Goal: Information Seeking & Learning: Check status

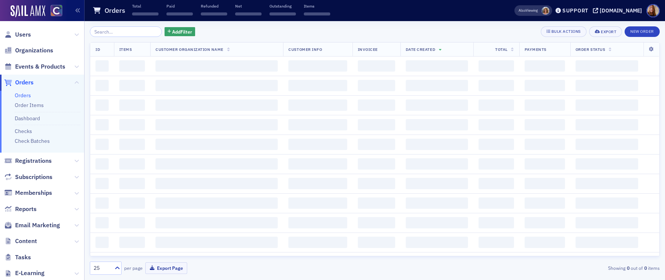
click at [118, 34] on input "search" at bounding box center [126, 31] width 72 height 11
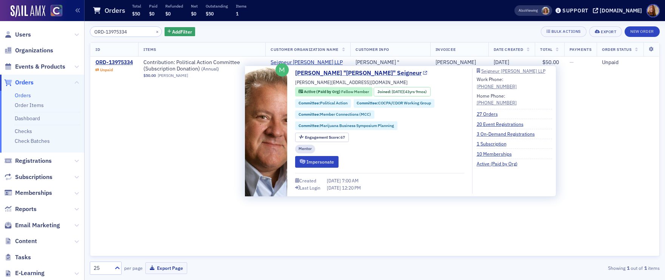
click at [311, 72] on link "[PERSON_NAME] "[PERSON_NAME]" Seigneur" at bounding box center [361, 73] width 132 height 9
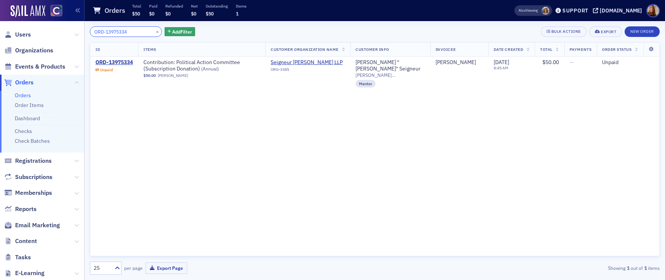
click at [122, 30] on input "ORD-13975334" at bounding box center [126, 31] width 72 height 11
paste input "401381"
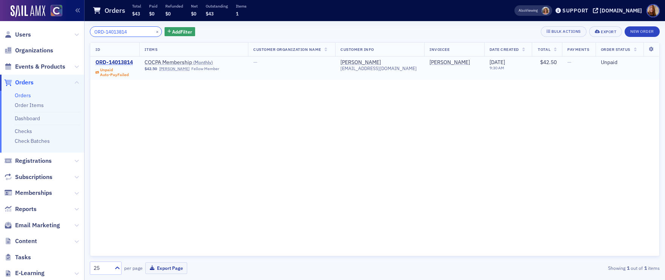
type input "ORD-14013814"
click at [128, 63] on div "ORD-14013814" at bounding box center [113, 62] width 37 height 7
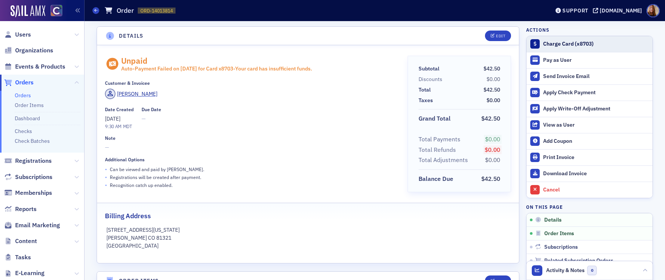
click at [582, 44] on div "Charge Card (x8703)" at bounding box center [596, 44] width 106 height 7
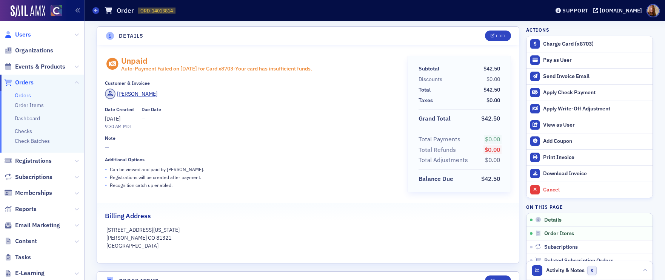
click at [21, 33] on span "Users" at bounding box center [23, 35] width 16 height 8
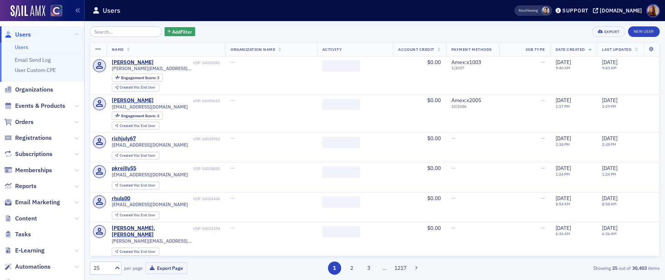
click at [115, 34] on input "search" at bounding box center [126, 31] width 72 height 11
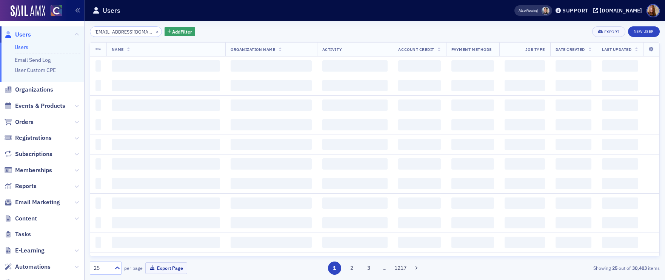
scroll to position [0, 3]
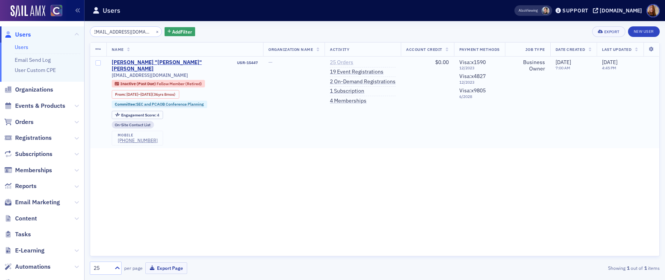
type input "[EMAIL_ADDRESS][DOMAIN_NAME]"
click at [346, 62] on link "25 Orders" at bounding box center [341, 62] width 23 height 7
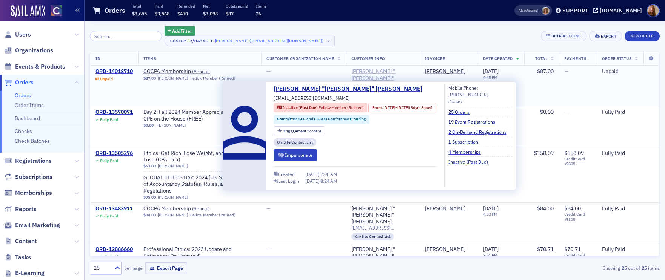
click at [368, 74] on div "[PERSON_NAME] "[PERSON_NAME]" [PERSON_NAME]" at bounding box center [382, 78] width 63 height 20
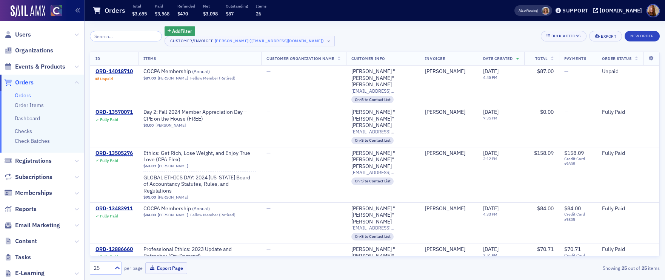
click at [22, 97] on link "Orders" at bounding box center [23, 95] width 16 height 7
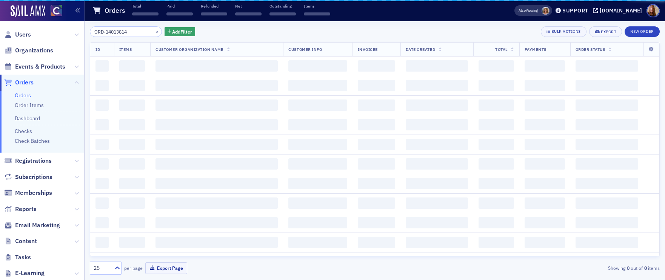
click at [113, 38] on div "ORD-14013814 × Add Filter Bulk Actions Export New Order ID Items Customer Organ…" at bounding box center [375, 150] width 570 height 249
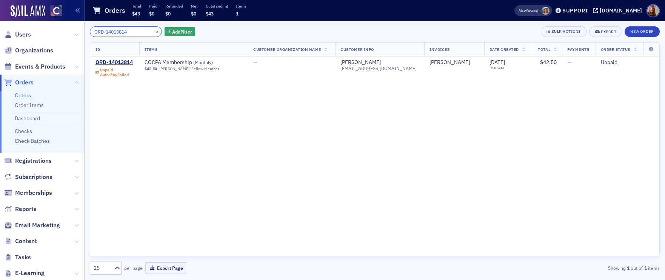
click at [118, 33] on input "ORD-14013814" at bounding box center [126, 31] width 72 height 11
click at [118, 34] on input "ORD-14013814" at bounding box center [126, 31] width 72 height 11
paste input "9242"
type input "ORD-14019242"
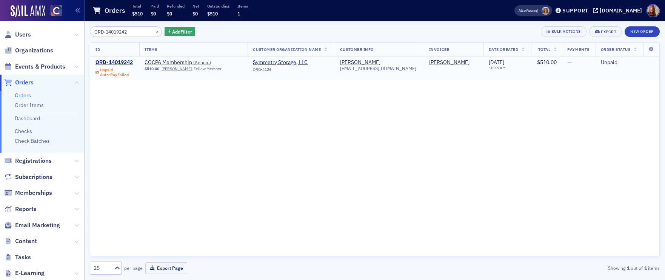
click at [126, 62] on div "ORD-14019242" at bounding box center [113, 62] width 37 height 7
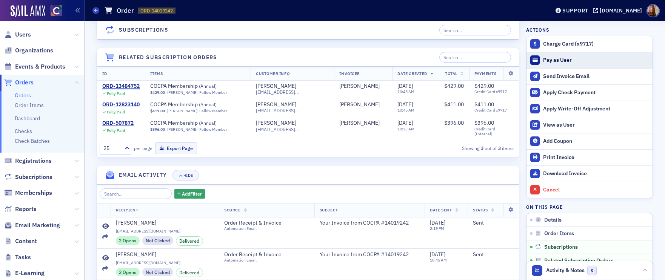
scroll to position [493, 0]
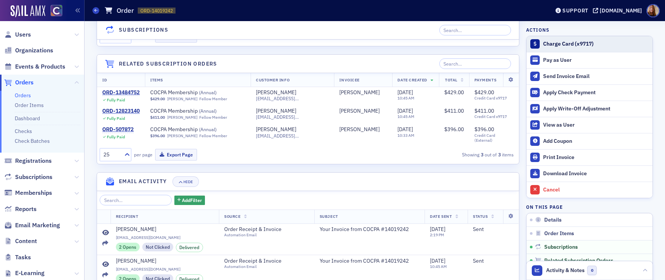
click at [557, 45] on div "Charge Card (x9717)" at bounding box center [596, 44] width 106 height 7
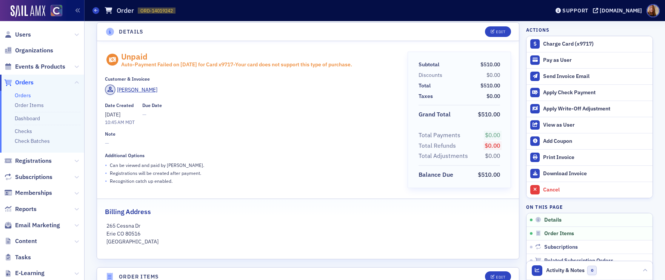
scroll to position [0, 0]
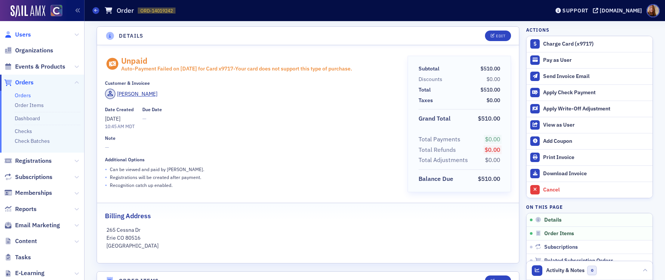
click at [18, 35] on span "Users" at bounding box center [23, 35] width 16 height 8
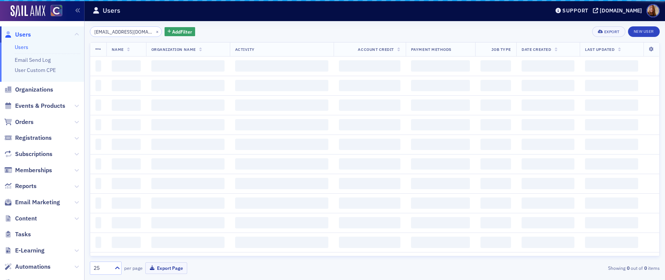
scroll to position [0, 3]
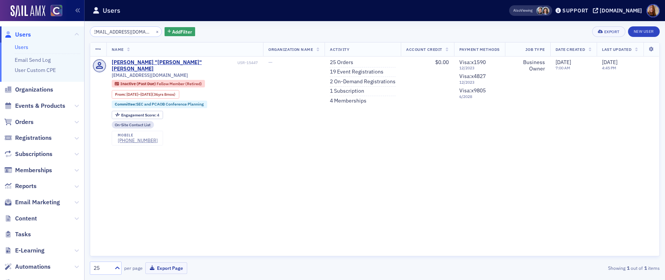
click at [109, 32] on input "[EMAIL_ADDRESS][DOMAIN_NAME]" at bounding box center [126, 31] width 72 height 11
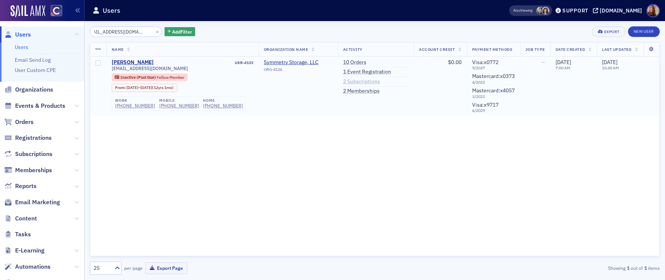
type input "[EMAIL_ADDRESS][DOMAIN_NAME]"
click at [364, 80] on link "2 Subscriptions" at bounding box center [361, 81] width 37 height 7
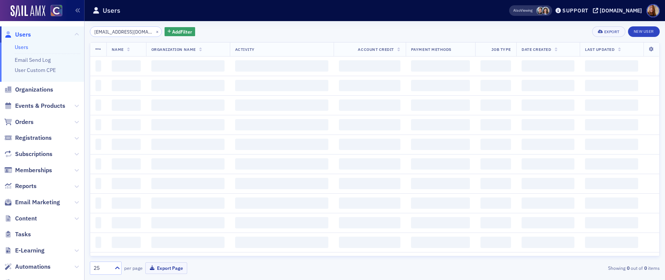
scroll to position [0, 9]
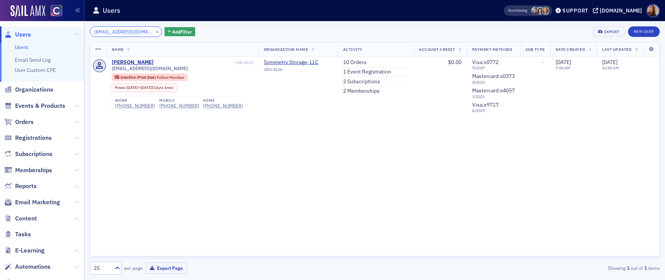
click at [112, 31] on input "[EMAIL_ADDRESS][DOMAIN_NAME]" at bounding box center [126, 31] width 72 height 11
click at [120, 33] on input "[EMAIL_ADDRESS][DOMAIN_NAME]" at bounding box center [126, 31] width 72 height 11
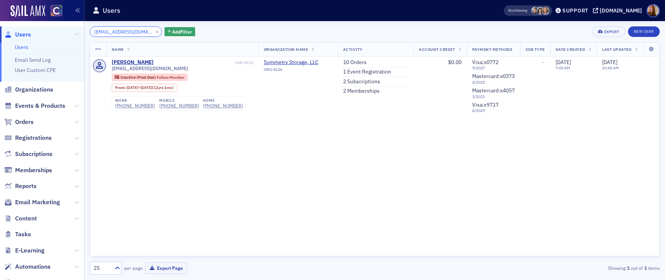
scroll to position [0, 9]
click at [345, 60] on link "10 Orders" at bounding box center [354, 62] width 23 height 7
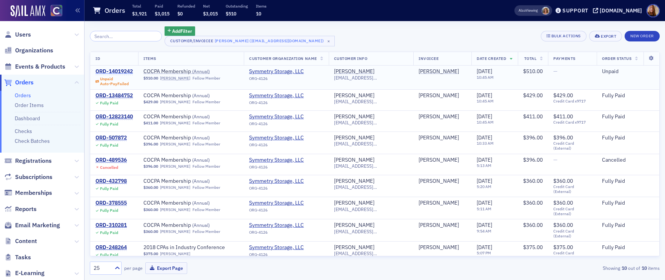
click at [104, 69] on div "ORD-14019242" at bounding box center [113, 71] width 37 height 7
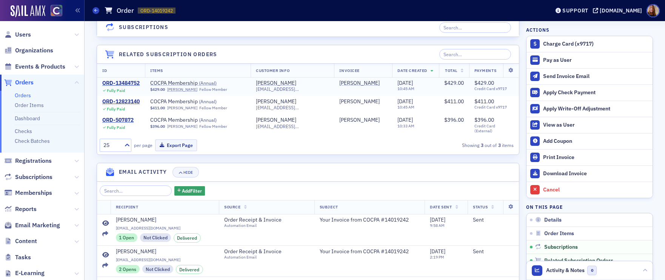
scroll to position [593, 0]
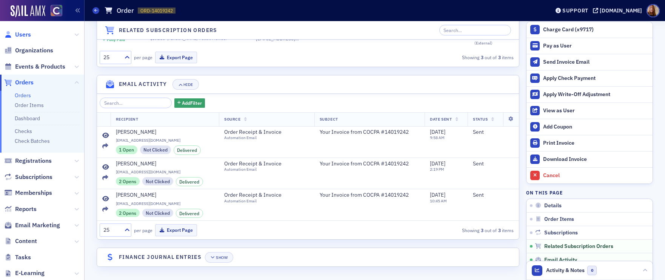
click at [22, 34] on span "Users" at bounding box center [23, 35] width 16 height 8
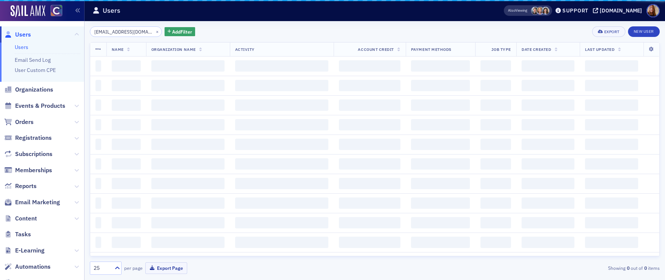
scroll to position [0, 9]
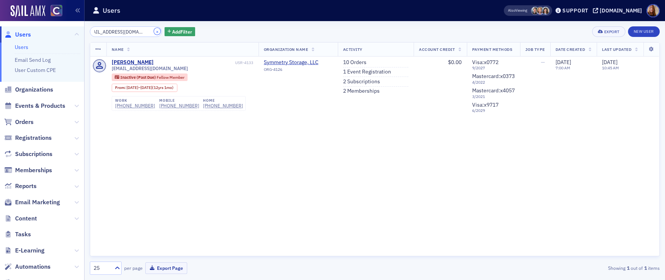
click at [154, 31] on button "×" at bounding box center [157, 31] width 7 height 7
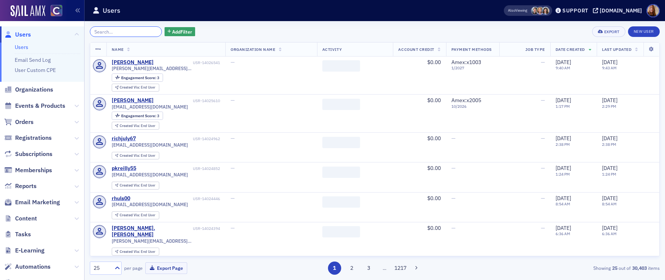
paste input "[EMAIL_ADDRESS][DOMAIN_NAME]"
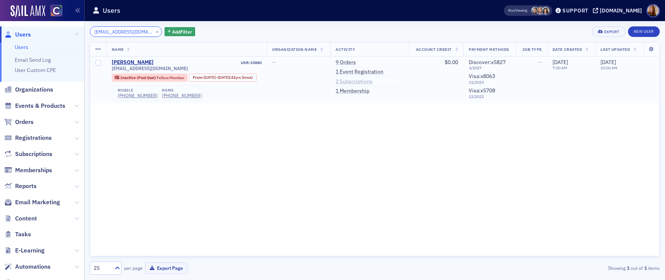
type input "[EMAIL_ADDRESS][DOMAIN_NAME]"
click at [359, 82] on link "2 Subscriptions" at bounding box center [353, 81] width 37 height 7
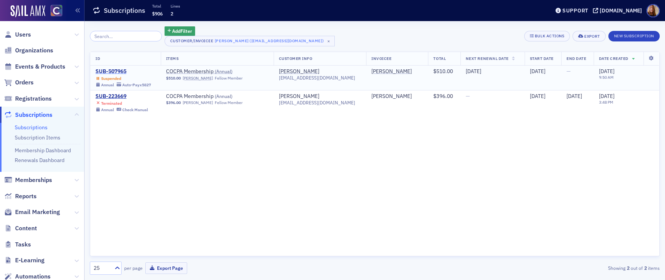
click at [112, 70] on div "SUB-507965" at bounding box center [122, 71] width 55 height 7
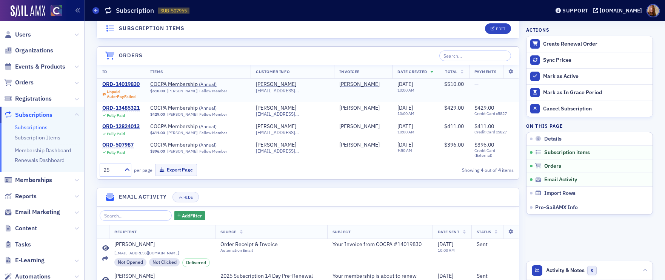
scroll to position [288, 0]
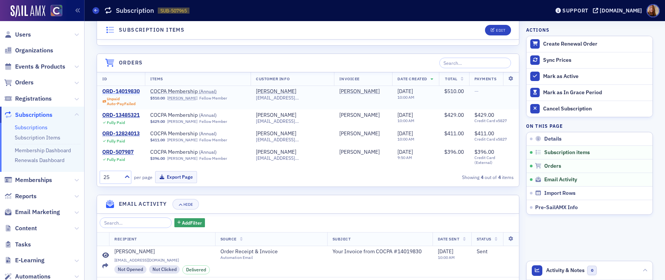
click at [119, 89] on div "ORD-14019830" at bounding box center [120, 91] width 37 height 7
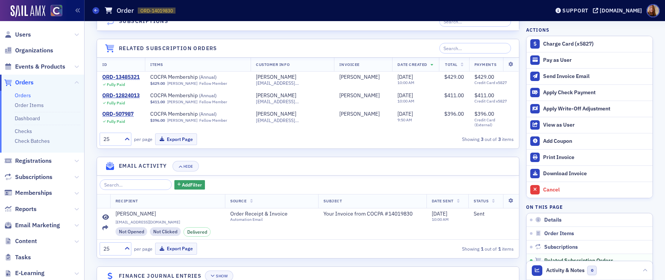
scroll to position [530, 0]
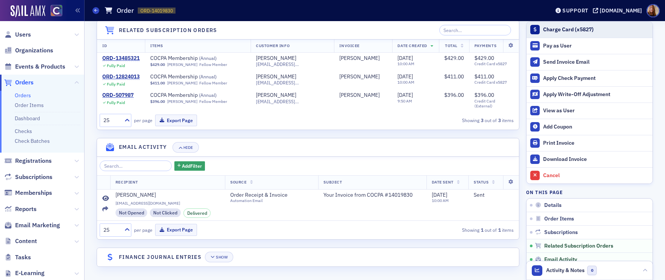
click at [571, 27] on div "Charge Card (x5827)" at bounding box center [596, 29] width 106 height 7
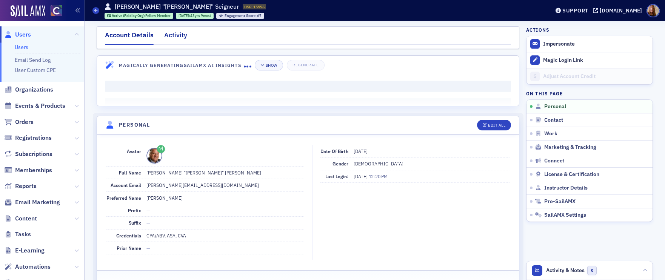
click at [178, 39] on div "Activity" at bounding box center [175, 37] width 23 height 14
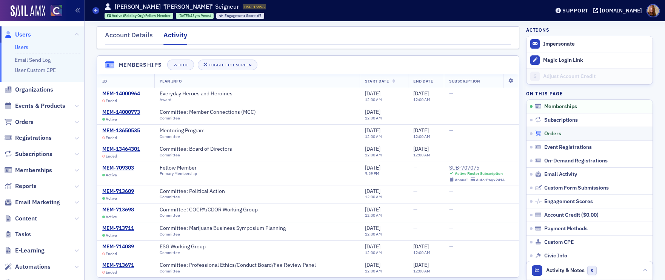
click at [546, 133] on span "Orders" at bounding box center [552, 134] width 17 height 7
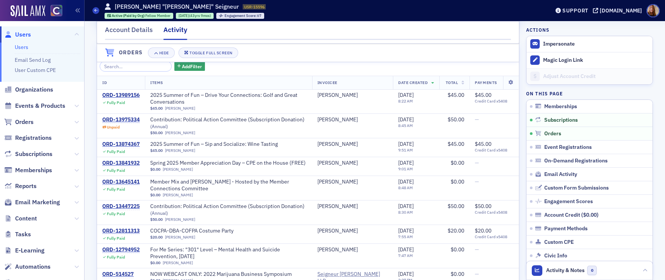
scroll to position [357, 0]
click at [120, 123] on div "ORD-13975334" at bounding box center [120, 119] width 37 height 7
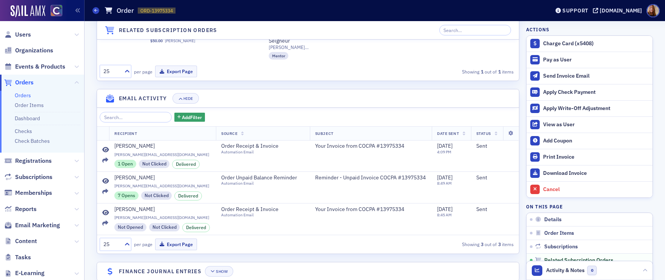
scroll to position [483, 0]
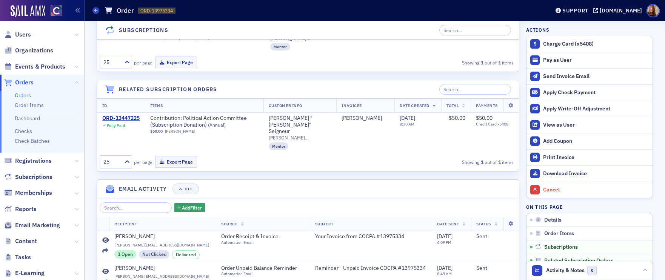
click at [28, 94] on link "Orders" at bounding box center [23, 95] width 16 height 7
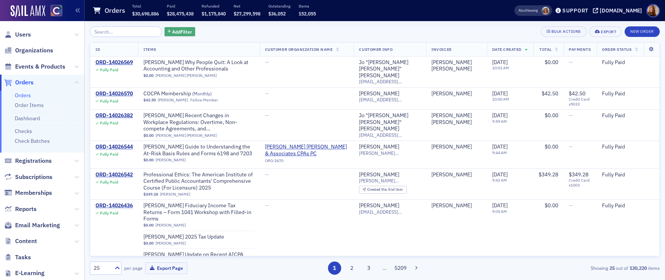
click at [172, 34] on span "Add Filter" at bounding box center [182, 31] width 20 height 7
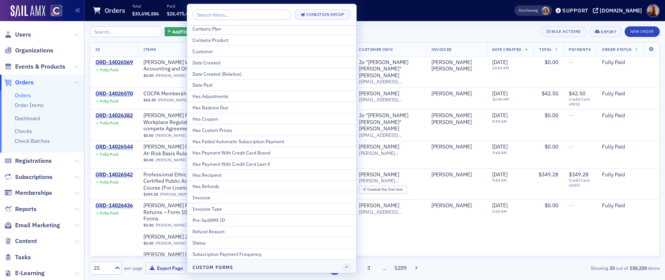
scroll to position [71, 0]
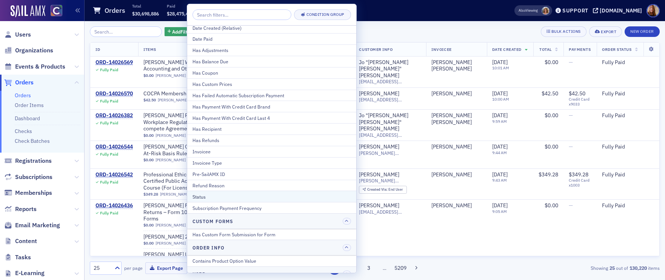
click at [211, 196] on div "Status" at bounding box center [271, 197] width 159 height 7
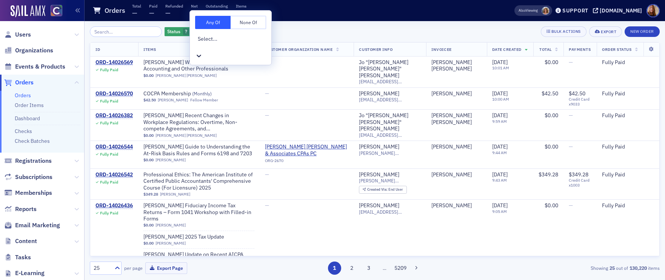
click at [237, 40] on div "Select..." at bounding box center [230, 42] width 71 height 17
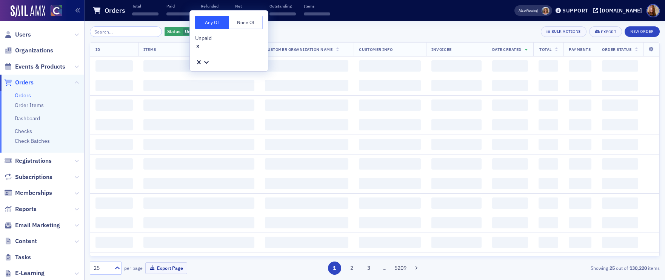
scroll to position [2, 0]
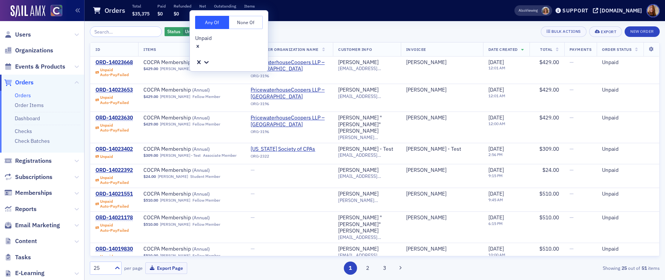
click at [441, 26] on div "Status Unpaid Add Filter Bulk Actions Export New Order" at bounding box center [375, 31] width 570 height 11
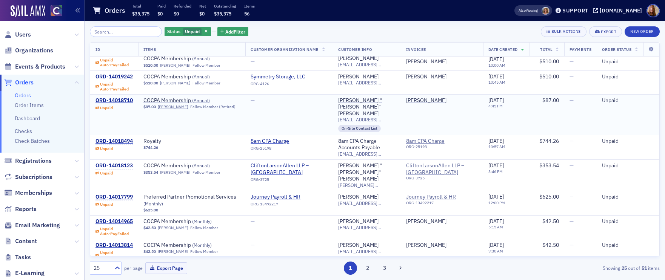
scroll to position [195, 0]
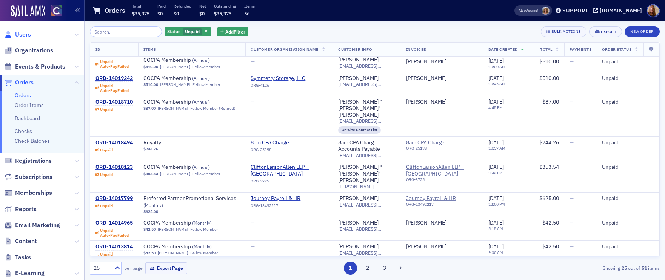
click at [25, 31] on span "Users" at bounding box center [23, 35] width 16 height 8
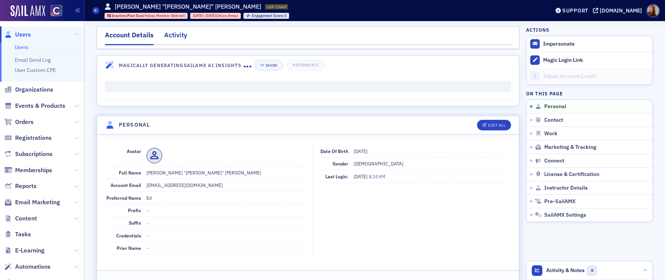
click at [173, 35] on div "Activity" at bounding box center [175, 37] width 23 height 14
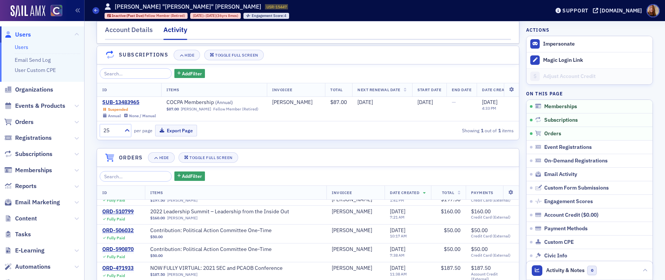
scroll to position [112, 0]
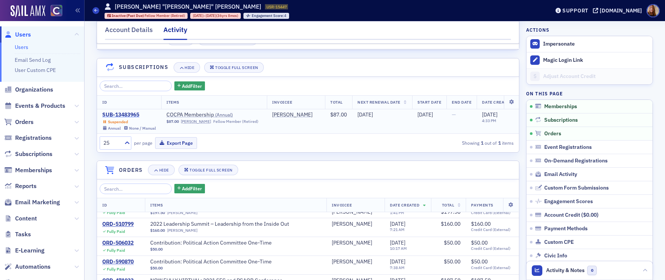
click at [118, 115] on div "SUB-13483965" at bounding box center [129, 115] width 54 height 7
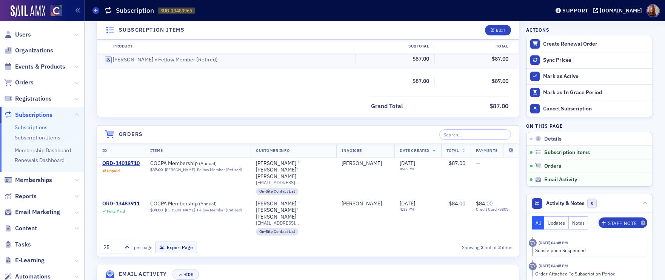
scroll to position [209, 0]
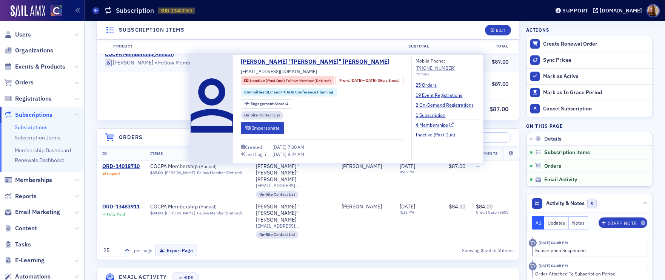
click at [454, 126] on link "4 Memberships" at bounding box center [435, 125] width 38 height 7
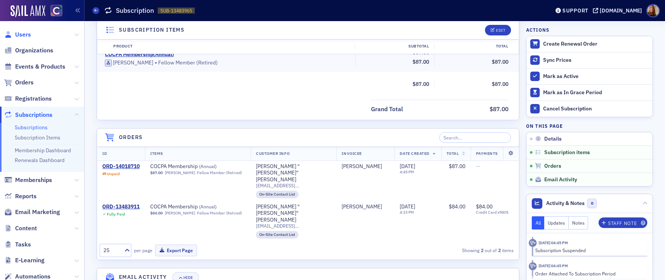
click at [30, 35] on span "Users" at bounding box center [42, 34] width 84 height 16
click at [29, 35] on span "Users" at bounding box center [23, 35] width 16 height 8
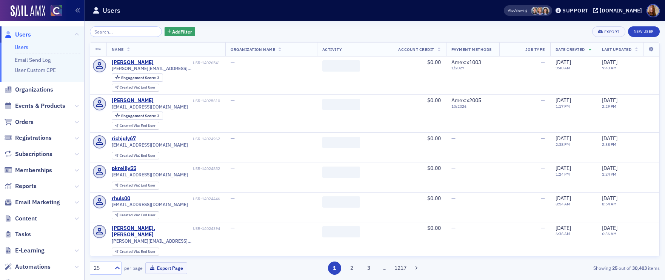
click at [130, 35] on input "search" at bounding box center [126, 31] width 72 height 11
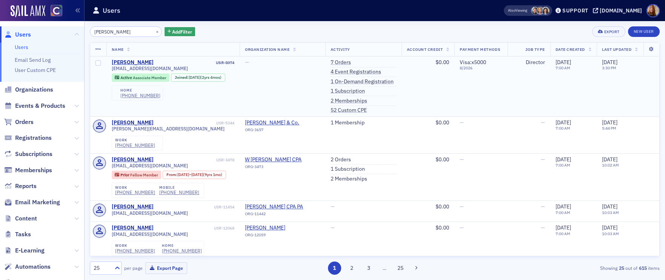
type input "michael sell"
click at [335, 92] on link "1 Subscription" at bounding box center [348, 91] width 34 height 7
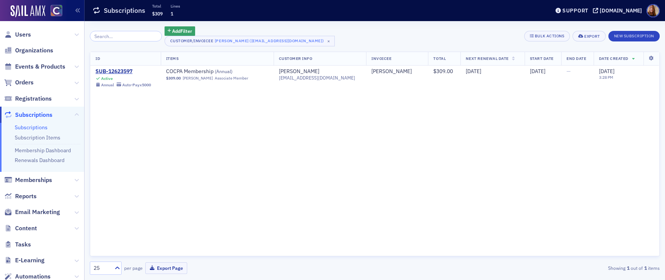
click at [322, 141] on div "ID Items Customer Info Invoicee Total Next Renewal Date Start Date End Date Dat…" at bounding box center [375, 154] width 570 height 205
click at [185, 157] on div "ID Items Customer Info Invoicee Total Next Renewal Date Start Date End Date Dat…" at bounding box center [375, 154] width 570 height 205
click at [27, 36] on span "Users" at bounding box center [23, 35] width 16 height 8
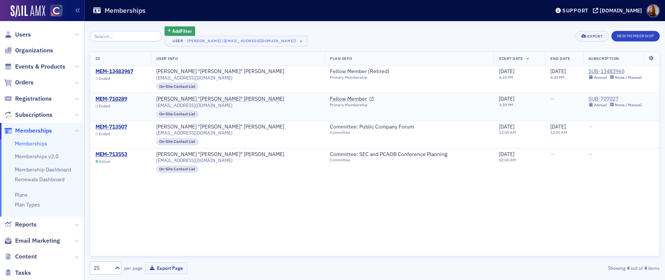
click at [600, 98] on div "SUB-707027" at bounding box center [615, 99] width 54 height 7
click at [545, 206] on div "ID User Info Plan Info Start Date End Date Subscription MEM-13483967 Ended [PER…" at bounding box center [375, 154] width 570 height 205
click at [598, 69] on div "SUB-13483965" at bounding box center [615, 71] width 54 height 7
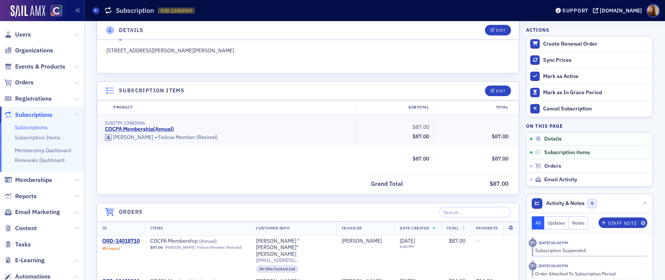
scroll to position [294, 0]
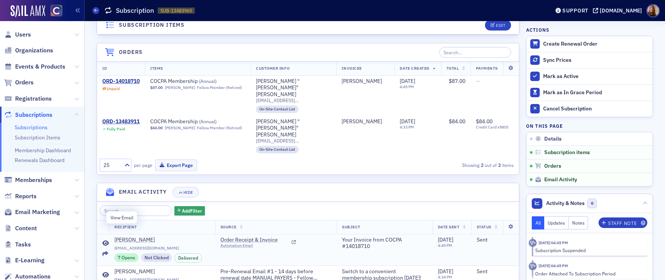
click at [102, 241] on icon at bounding box center [105, 244] width 7 height 6
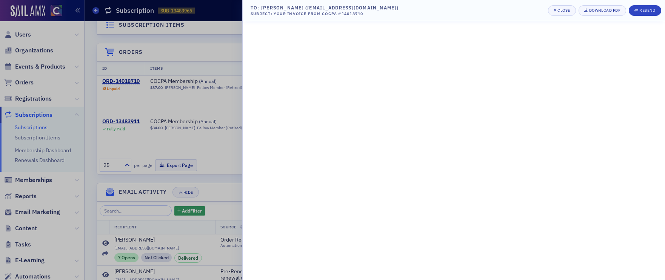
click at [208, 52] on div at bounding box center [332, 140] width 665 height 280
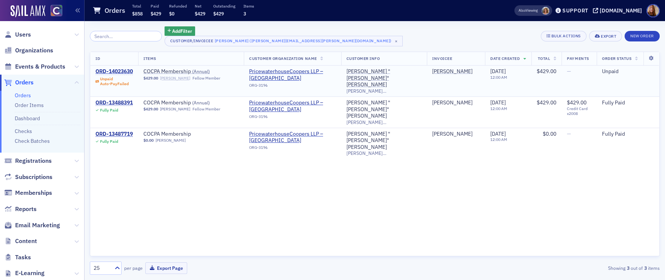
click at [173, 78] on link "[PERSON_NAME]" at bounding box center [175, 78] width 30 height 5
